Goal: Task Accomplishment & Management: Use online tool/utility

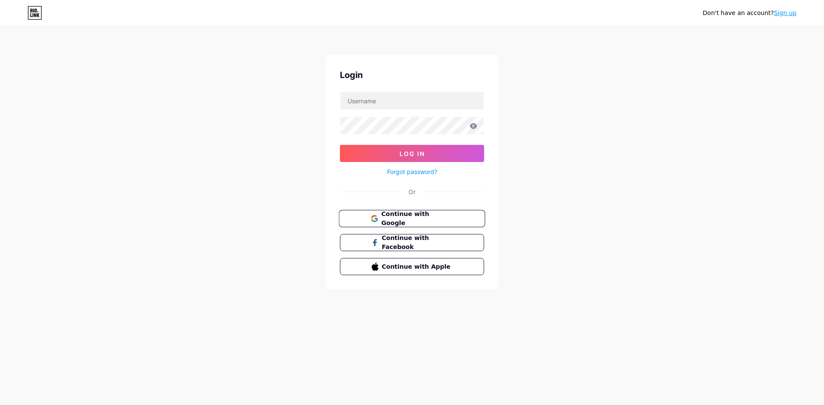
click at [445, 223] on button "Continue with Google" at bounding box center [412, 219] width 146 height 18
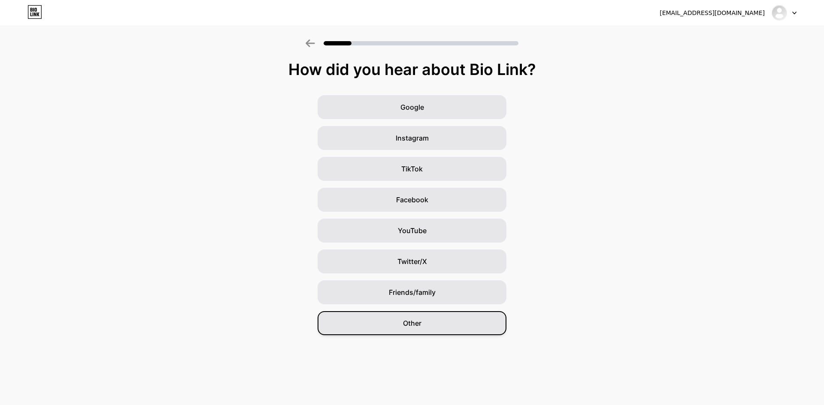
click at [427, 320] on div "Other" at bounding box center [412, 324] width 189 height 24
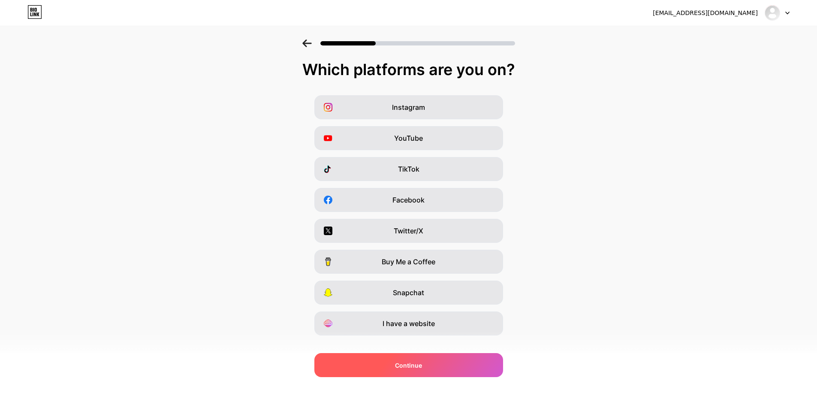
click at [447, 365] on div "Continue" at bounding box center [409, 365] width 189 height 24
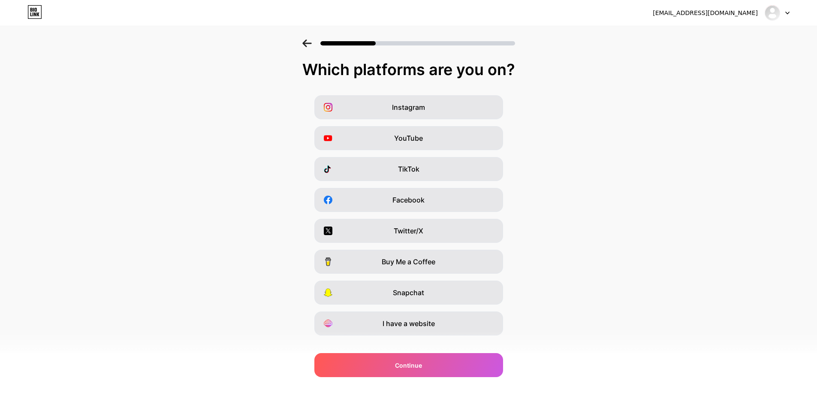
click at [312, 46] on icon at bounding box center [307, 43] width 9 height 8
